Goal: Task Accomplishment & Management: Complete application form

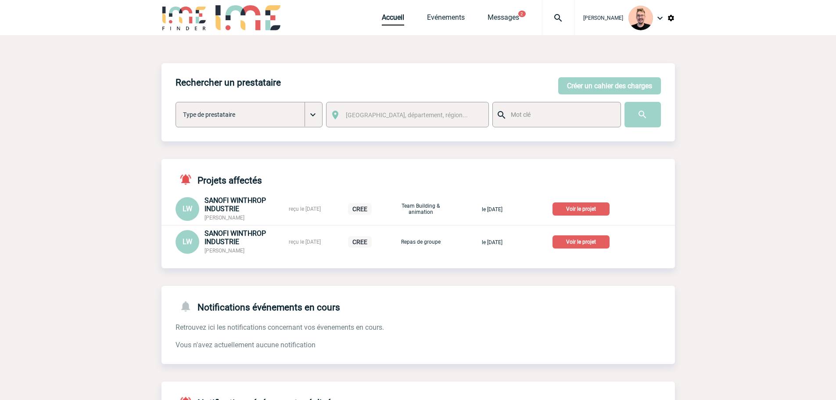
click at [546, 18] on img at bounding box center [559, 18] width 32 height 11
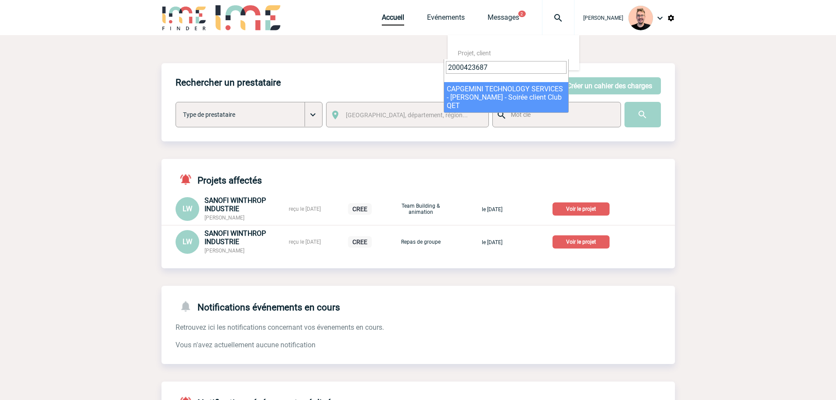
type input "2000423687"
select select "23188"
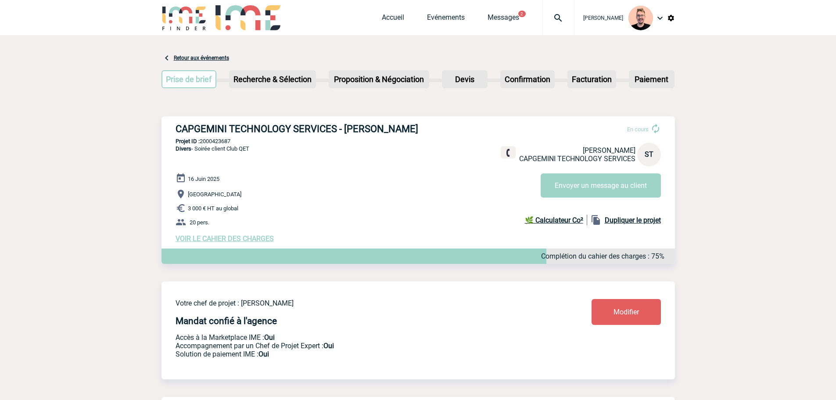
click at [210, 239] on span "VOIR LE CAHIER DES CHARGES" at bounding box center [225, 238] width 98 height 8
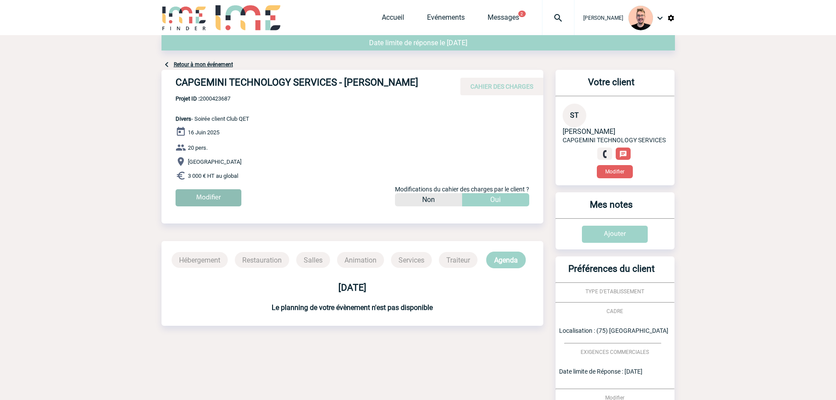
click at [204, 195] on input "Modifier" at bounding box center [209, 197] width 66 height 17
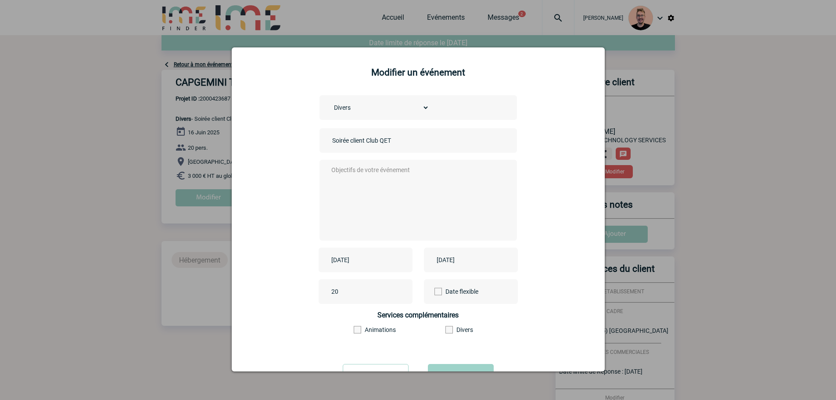
click at [348, 254] on div "2025-06-16" at bounding box center [366, 260] width 94 height 25
click at [352, 264] on input "2025-06-16" at bounding box center [359, 259] width 61 height 11
click at [440, 122] on span "Suivant" at bounding box center [439, 125] width 7 height 7
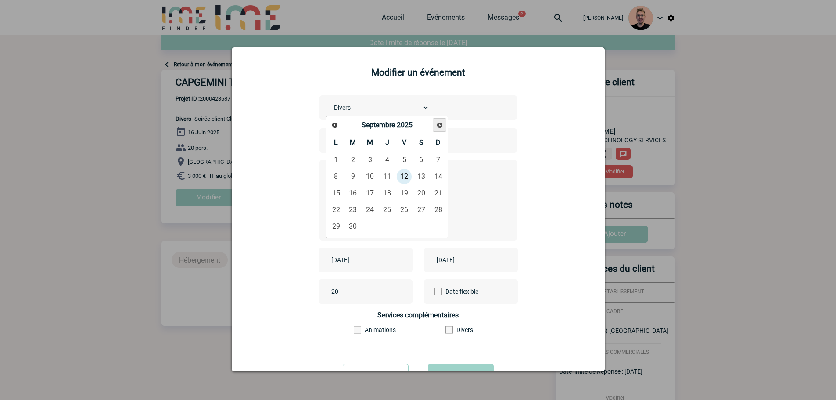
click at [440, 122] on span "Suivant" at bounding box center [439, 125] width 7 height 7
click at [336, 224] on link "27" at bounding box center [336, 227] width 16 height 16
type input "2025-10-27"
click at [372, 193] on textarea at bounding box center [415, 199] width 173 height 70
type textarea ","
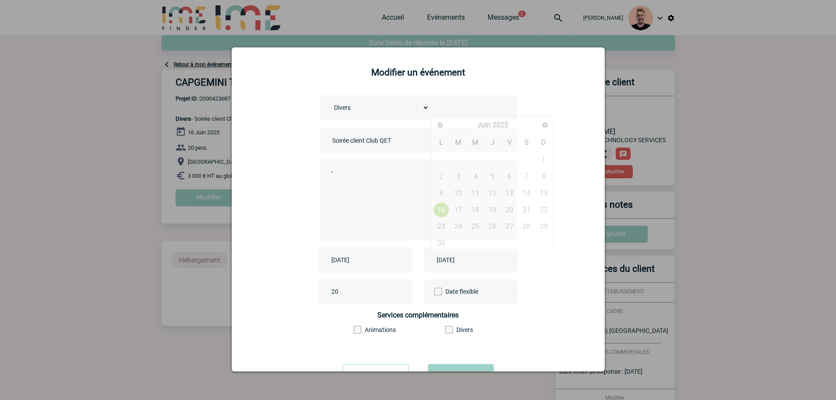
click at [469, 261] on input "2025-06-16" at bounding box center [465, 259] width 61 height 11
click at [543, 125] on span "Suivant" at bounding box center [545, 125] width 7 height 7
click at [440, 227] on link "27" at bounding box center [441, 227] width 16 height 16
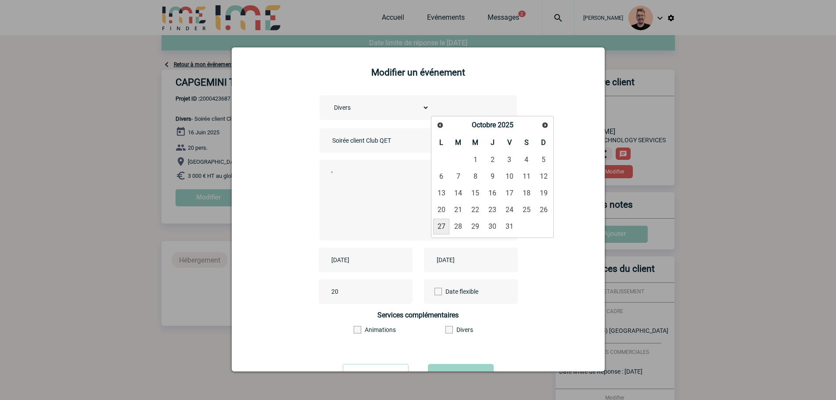
type input "2025-10-27"
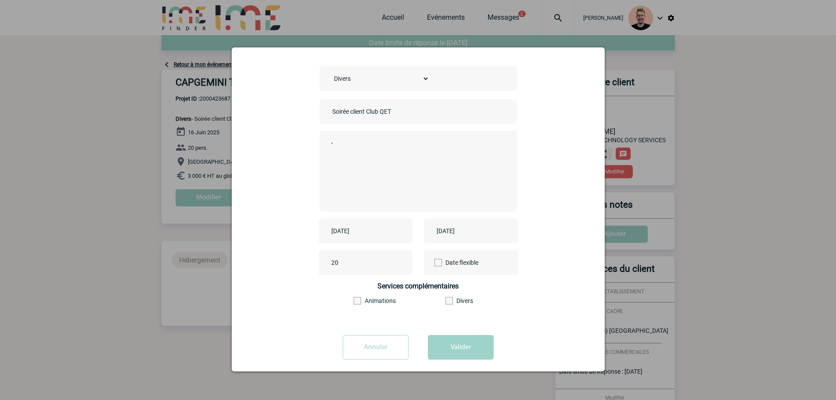
scroll to position [38, 0]
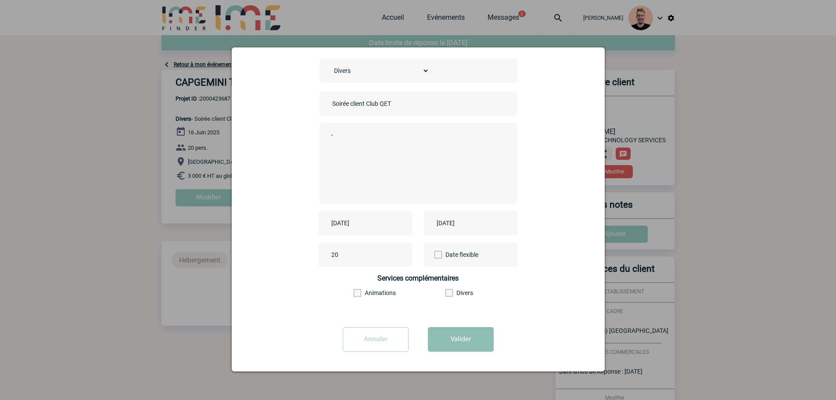
click at [455, 341] on button "Valider" at bounding box center [461, 339] width 66 height 25
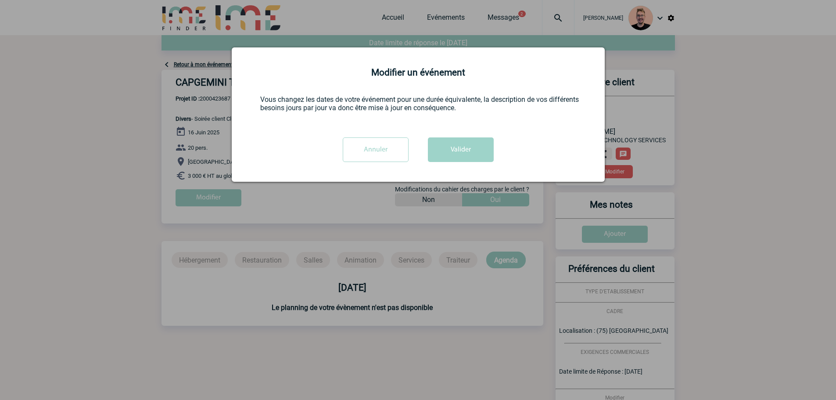
scroll to position [0, 0]
drag, startPoint x: 449, startPoint y: 139, endPoint x: 448, endPoint y: 144, distance: 4.8
click at [449, 140] on button "Valider" at bounding box center [461, 149] width 66 height 25
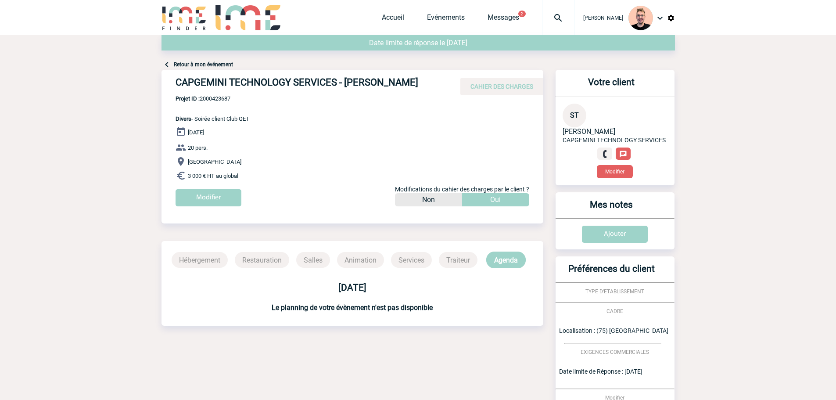
click at [545, 15] on img at bounding box center [559, 18] width 32 height 11
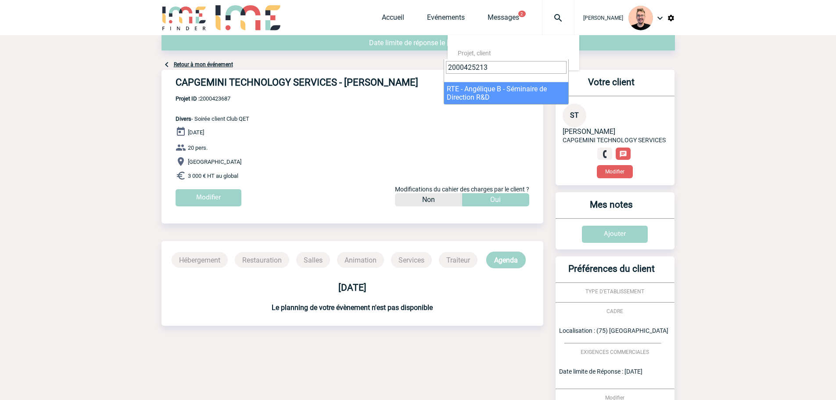
type input "2000425213"
select select "24714"
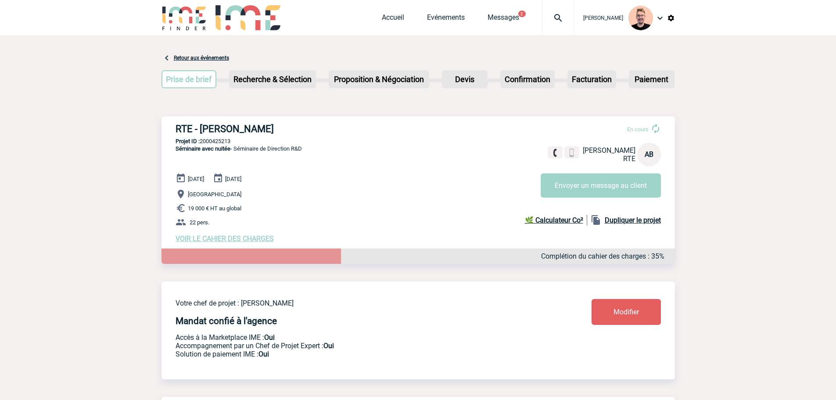
drag, startPoint x: 202, startPoint y: 129, endPoint x: 270, endPoint y: 121, distance: 68.9
click at [270, 121] on div "RTE - Angélique BIROT En cours Angélique BIROT RTE AB Envoyer un message au cli…" at bounding box center [419, 182] width 514 height 133
copy h3 "Angélique BIROT"
click at [261, 131] on h3 "RTE - Angélique BIROT" at bounding box center [307, 128] width 263 height 11
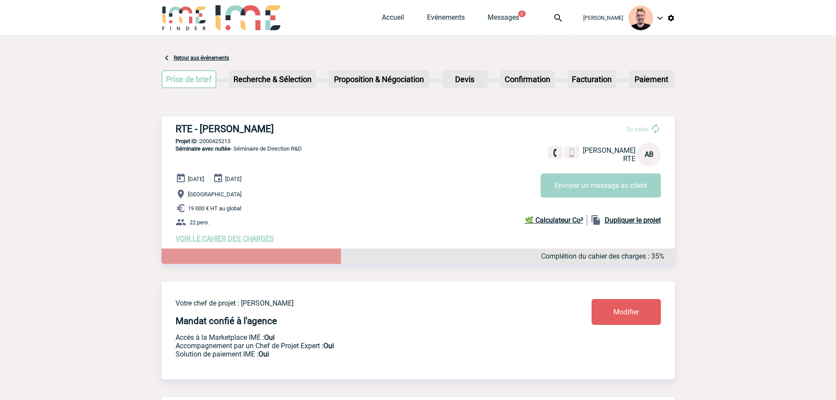
click at [216, 130] on h3 "RTE - Angélique BIROT" at bounding box center [307, 128] width 263 height 11
copy h3 "Angélique"
